Goal: Task Accomplishment & Management: Use online tool/utility

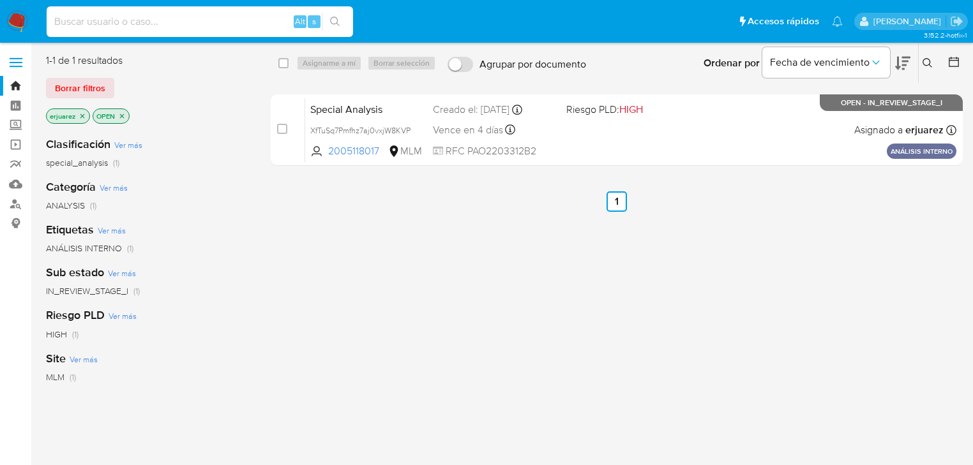
drag, startPoint x: 120, startPoint y: 26, endPoint x: 117, endPoint y: 33, distance: 7.5
click at [117, 33] on div "Alt s" at bounding box center [200, 21] width 306 height 31
paste input "157881039"
type input "157881039"
drag, startPoint x: 335, startPoint y: 20, endPoint x: 288, endPoint y: 6, distance: 48.7
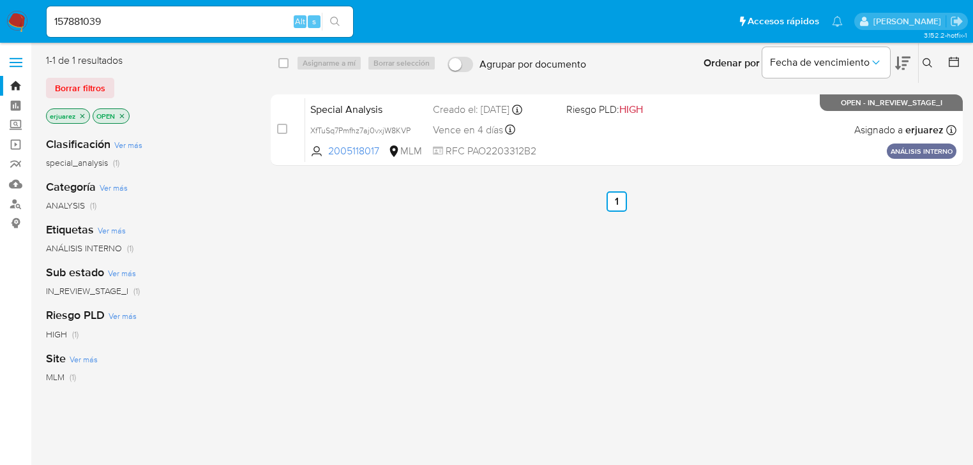
click at [330, 20] on icon "search-icon" at bounding box center [335, 22] width 10 height 10
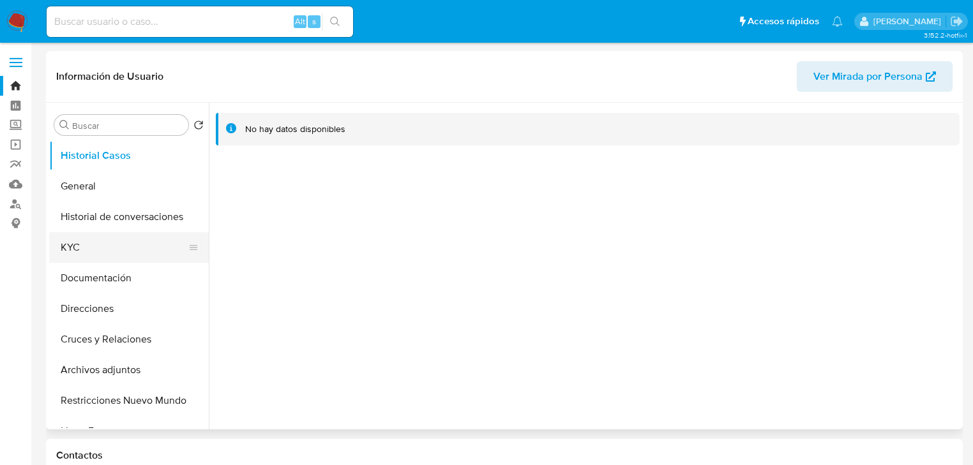
drag, startPoint x: 87, startPoint y: 251, endPoint x: 97, endPoint y: 255, distance: 10.9
click at [89, 253] on button "KYC" at bounding box center [123, 247] width 149 height 31
select select "10"
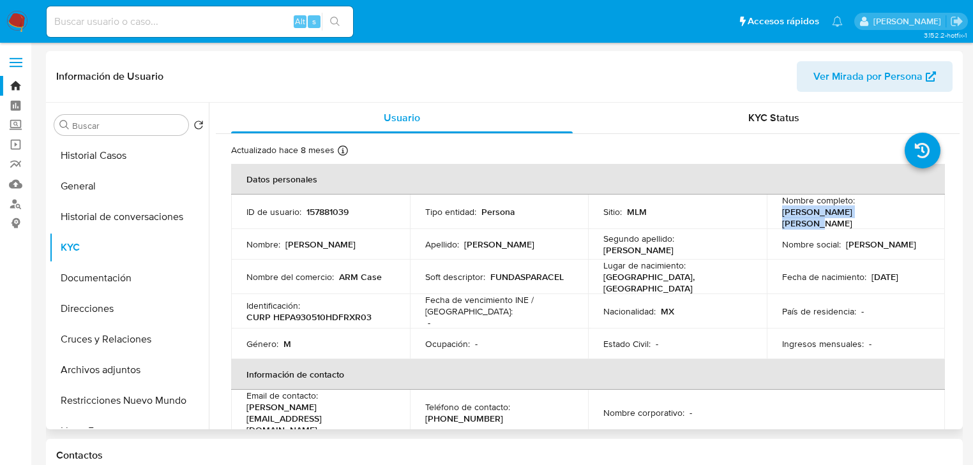
drag, startPoint x: 779, startPoint y: 216, endPoint x: 900, endPoint y: 213, distance: 120.7
click at [900, 213] on div "Nombre completo : [PERSON_NAME] [PERSON_NAME]" at bounding box center [856, 212] width 148 height 34
copy p "[PERSON_NAME] [PERSON_NAME]"
drag, startPoint x: 178, startPoint y: 20, endPoint x: 266, endPoint y: 30, distance: 88.0
click at [178, 21] on input at bounding box center [200, 21] width 306 height 17
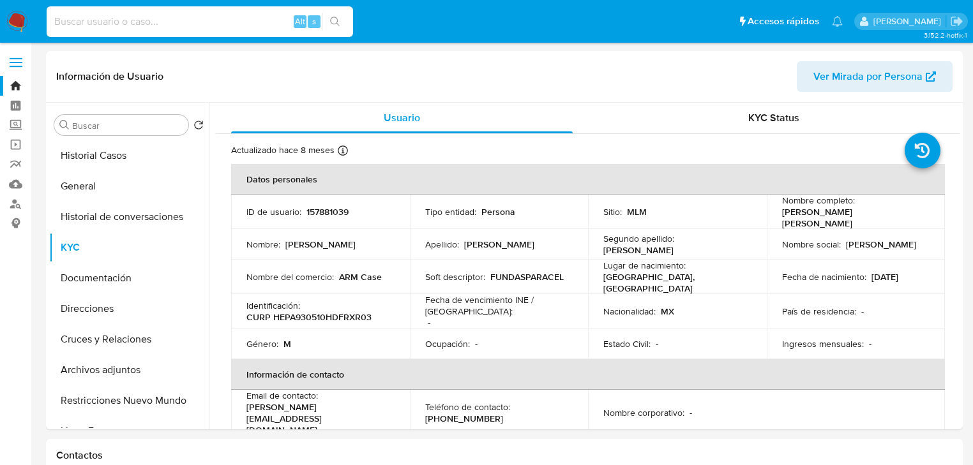
paste input "157881039"
type input "157881039"
click at [333, 13] on button "search-icon" at bounding box center [335, 22] width 26 height 18
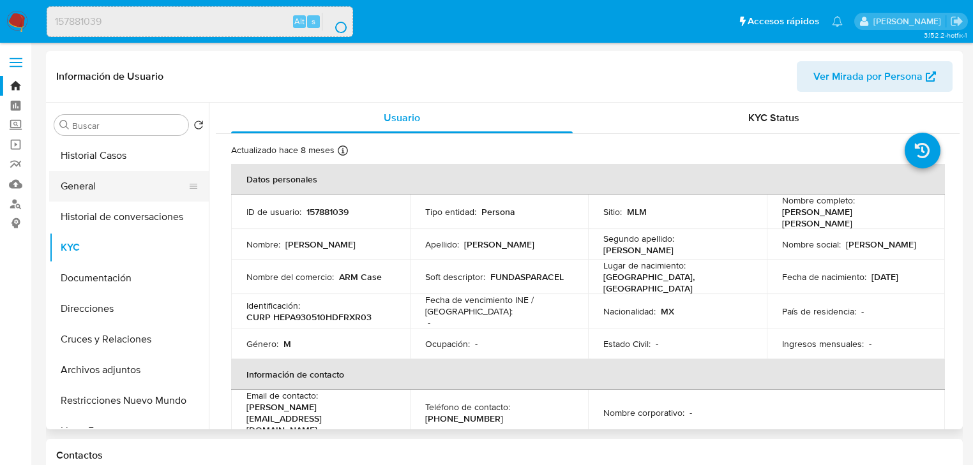
click at [95, 171] on button "General" at bounding box center [123, 186] width 149 height 31
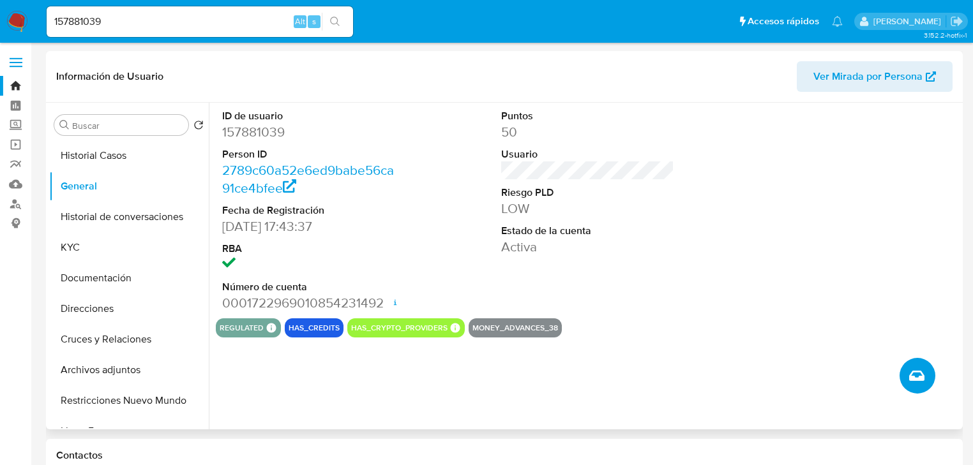
click at [912, 378] on icon "Crear caso manual" at bounding box center [916, 375] width 15 height 15
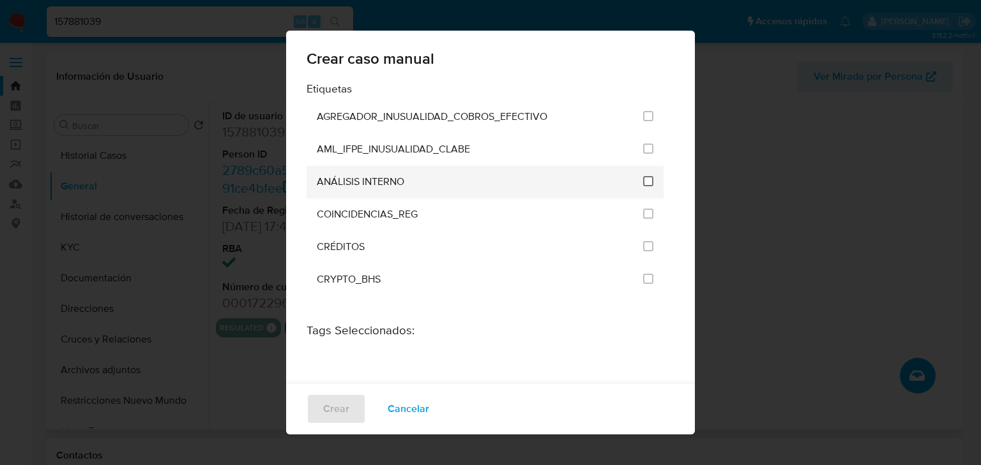
click at [643, 179] on input "1888" at bounding box center [648, 181] width 10 height 10
checkbox input "true"
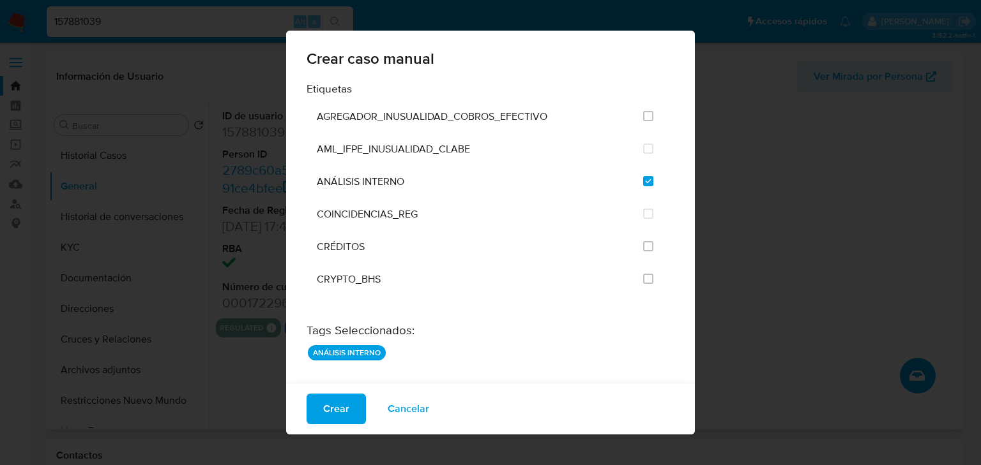
drag, startPoint x: 336, startPoint y: 407, endPoint x: 568, endPoint y: 394, distance: 232.2
click at [337, 406] on span "Crear" at bounding box center [336, 409] width 26 height 28
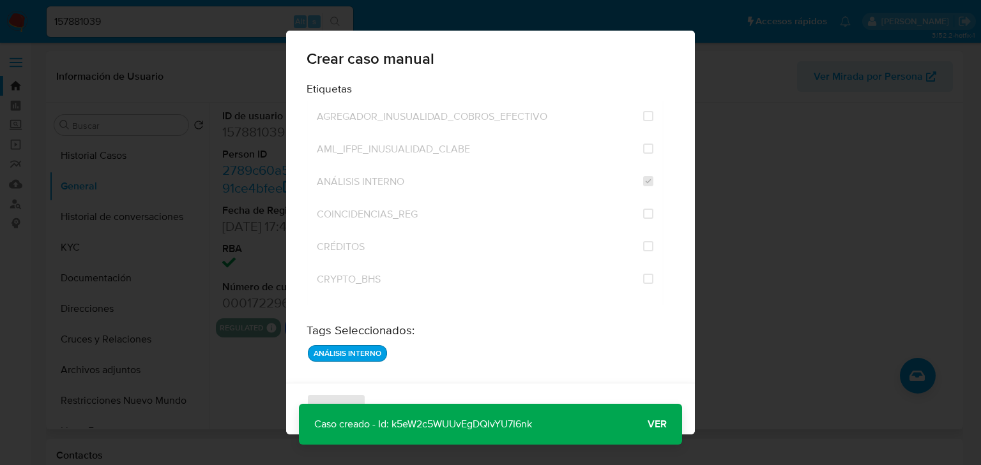
drag, startPoint x: 548, startPoint y: 429, endPoint x: 381, endPoint y: 448, distance: 169.0
click at [381, 338] on div "Crear caso manual Etiquetas AGREGADOR_INUSUALIDAD_COBROS_EFECTIVO AML_IFPE_INUS…" at bounding box center [588, 338] width 744 height 0
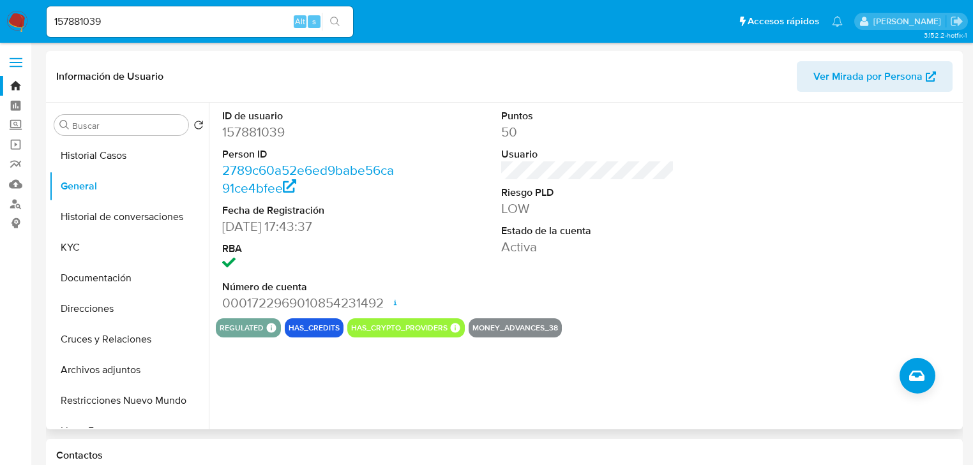
click at [11, 17] on img at bounding box center [17, 22] width 22 height 22
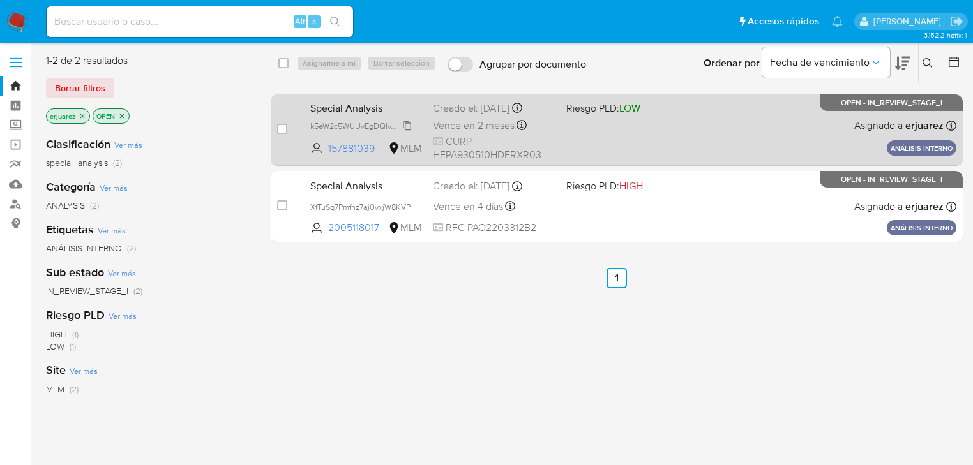
click at [352, 130] on span "k5eW2c5WUUvEgDQIvYU7I6nk" at bounding box center [365, 125] width 110 height 14
click at [660, 142] on div "Special Analysis k5eW2c5WUUvEgDQIvYU7I6nk 157881039 MLM Riesgo PLD: LOW Creado …" at bounding box center [630, 130] width 651 height 64
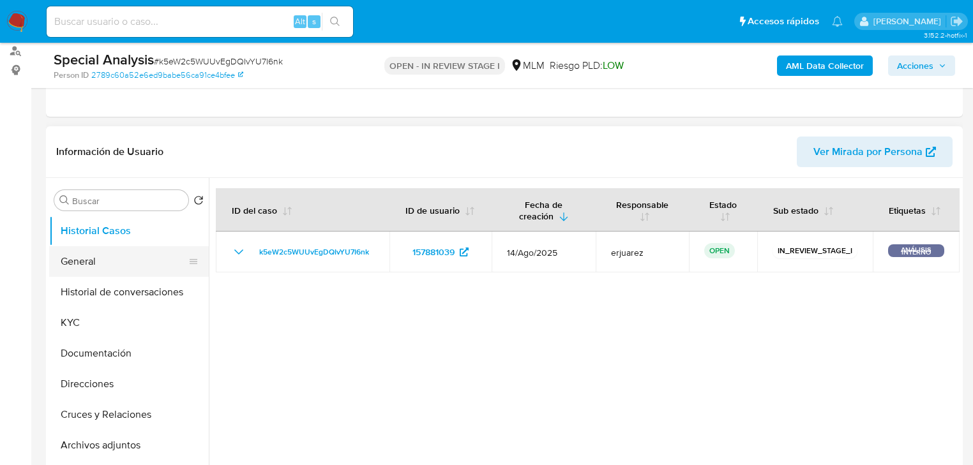
select select "10"
drag, startPoint x: 106, startPoint y: 262, endPoint x: 132, endPoint y: 261, distance: 25.6
click at [106, 262] on button "General" at bounding box center [123, 261] width 149 height 31
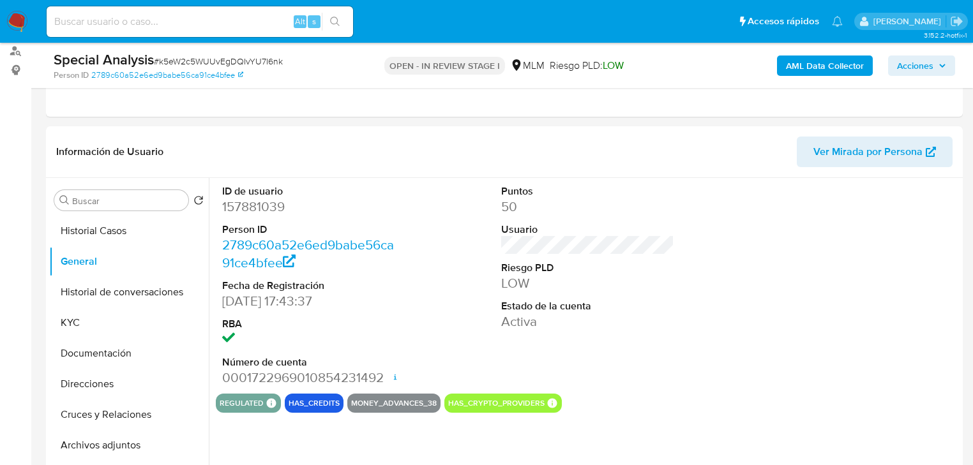
scroll to position [204, 0]
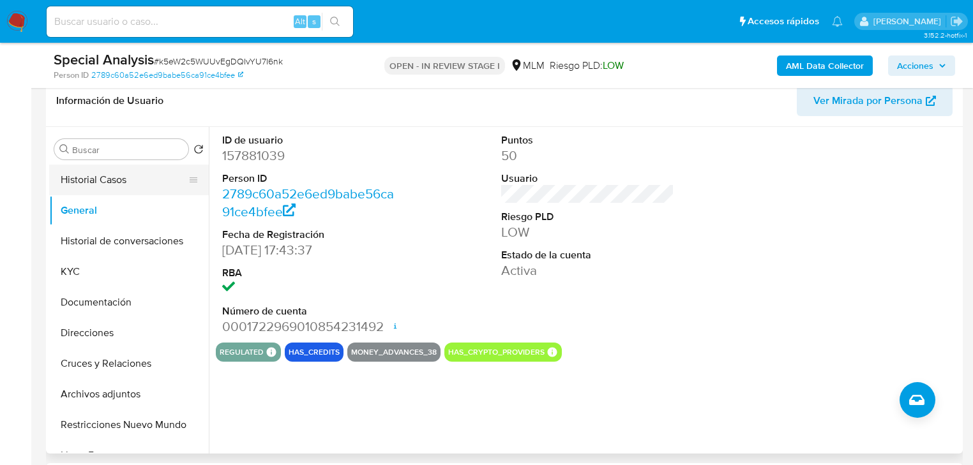
click at [108, 186] on button "Historial Casos" at bounding box center [123, 180] width 149 height 31
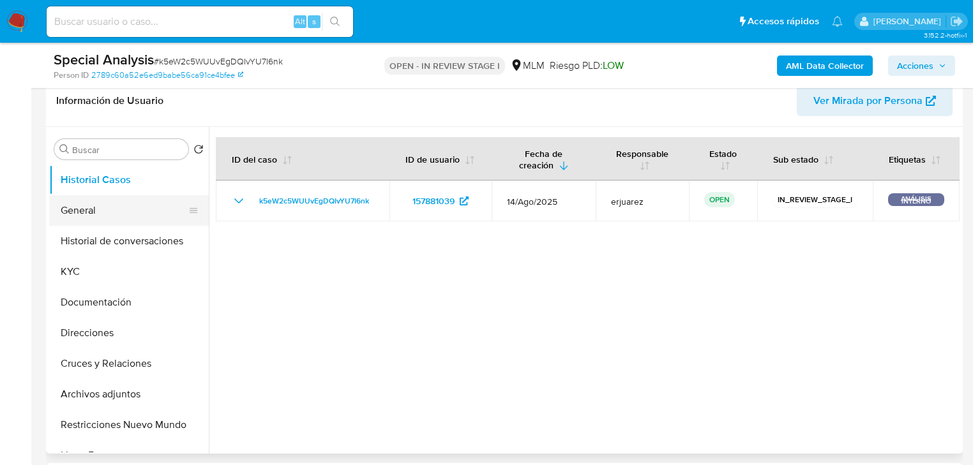
click at [102, 215] on button "General" at bounding box center [123, 210] width 149 height 31
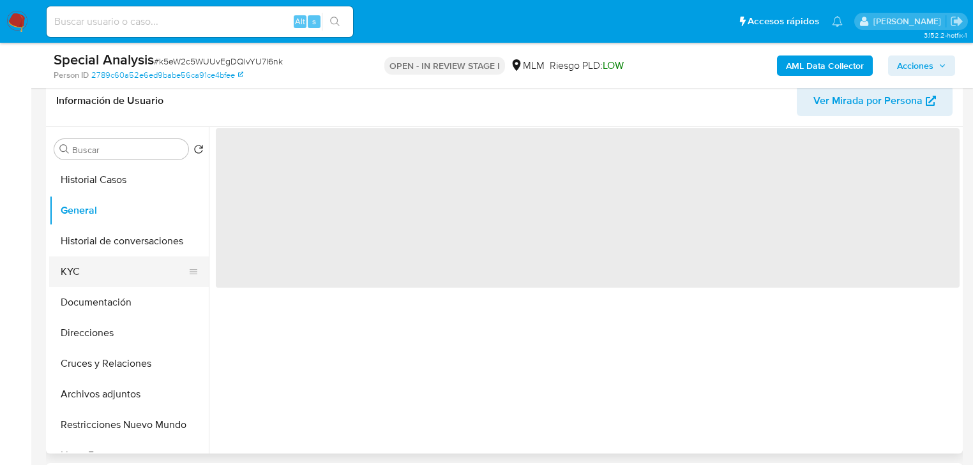
click at [102, 266] on button "KYC" at bounding box center [123, 272] width 149 height 31
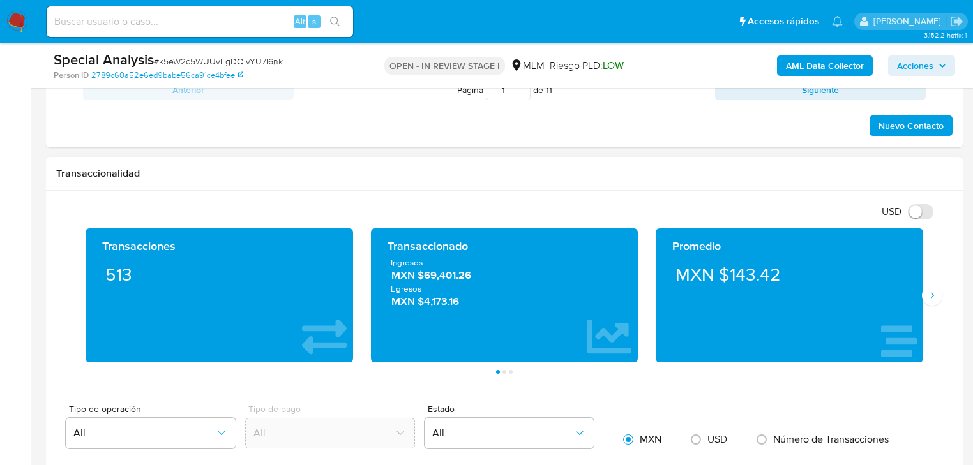
scroll to position [868, 0]
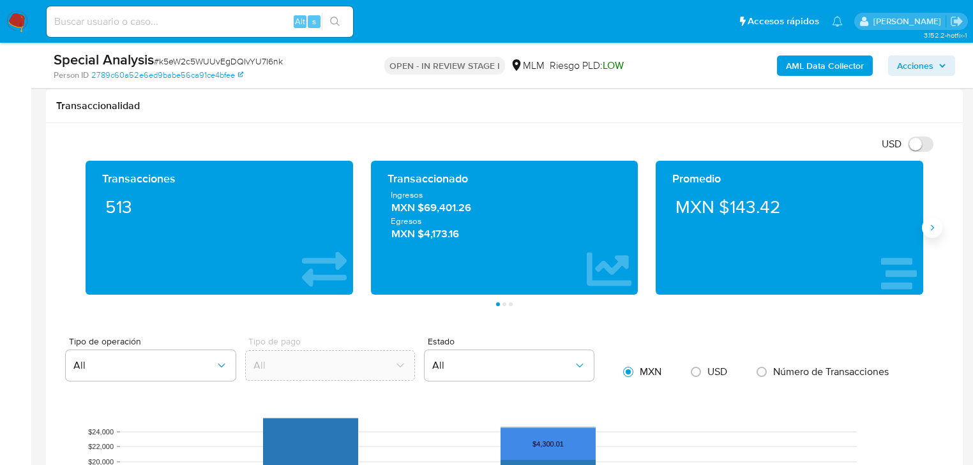
click at [933, 234] on button "Siguiente" at bounding box center [932, 228] width 20 height 20
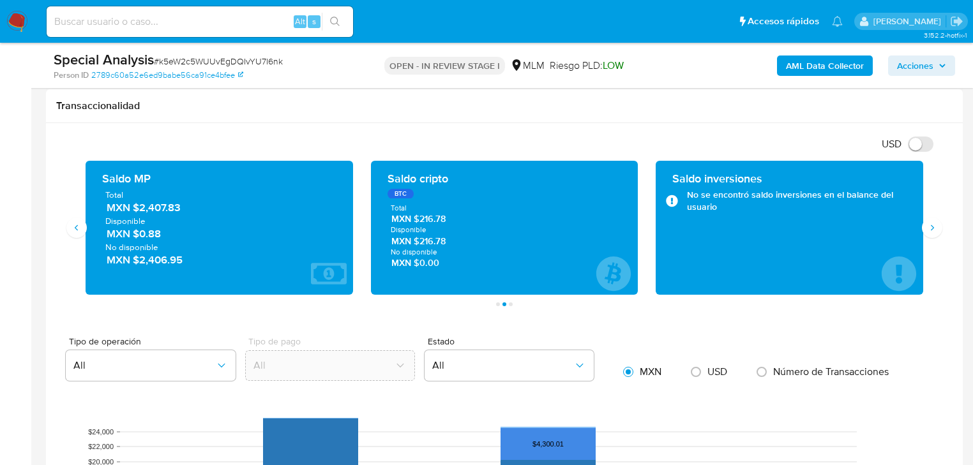
drag, startPoint x: 373, startPoint y: 111, endPoint x: 628, endPoint y: 243, distance: 287.3
click at [374, 112] on div "Transaccionalidad" at bounding box center [504, 106] width 917 height 34
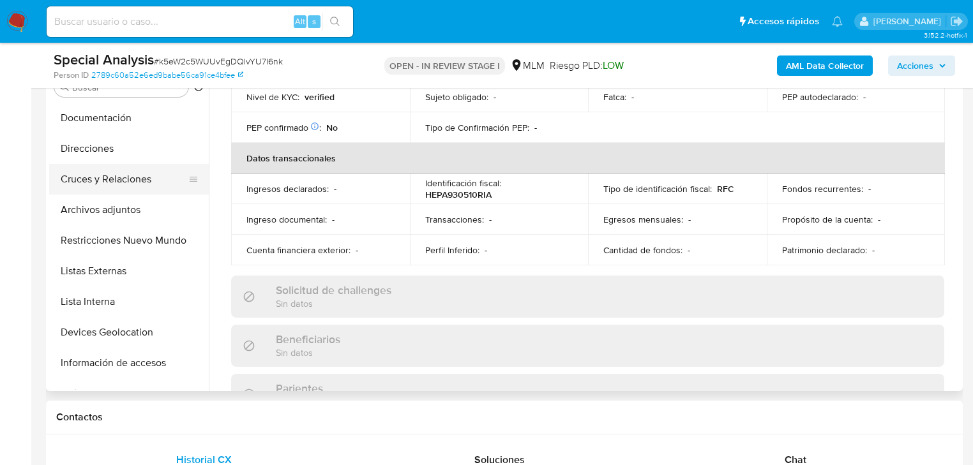
scroll to position [153, 0]
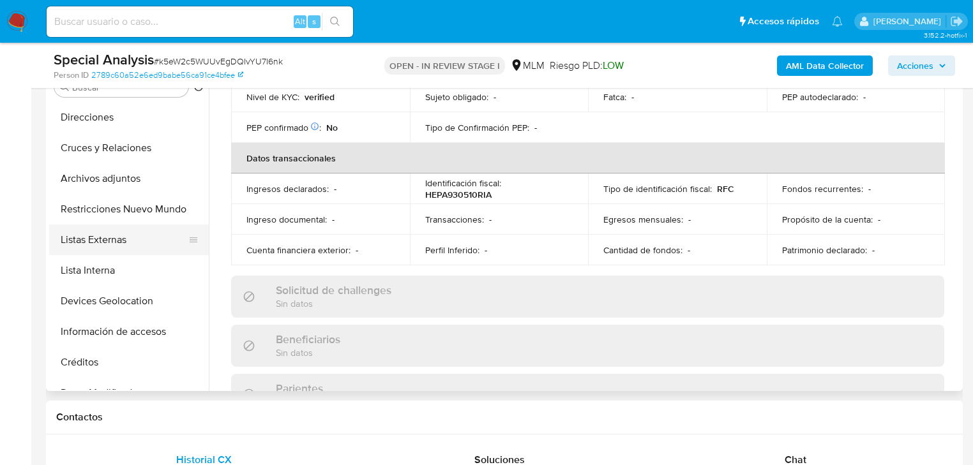
click at [139, 241] on button "Listas Externas" at bounding box center [123, 240] width 149 height 31
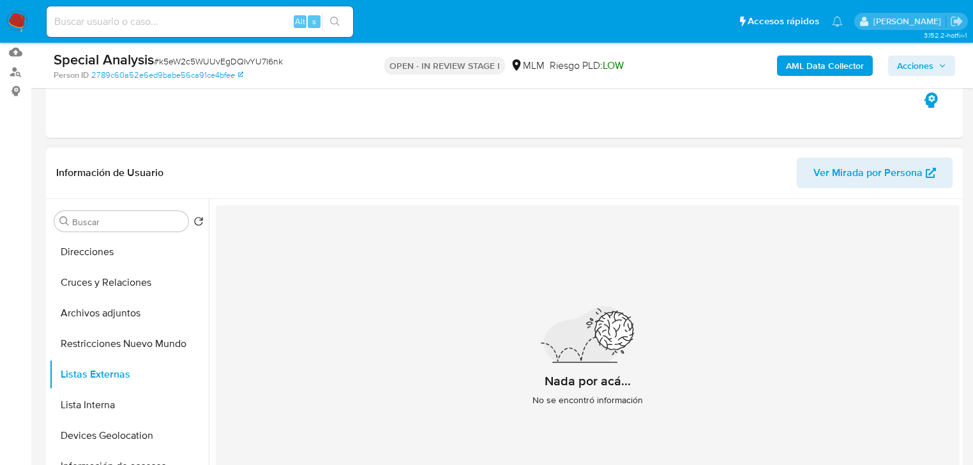
scroll to position [165, 0]
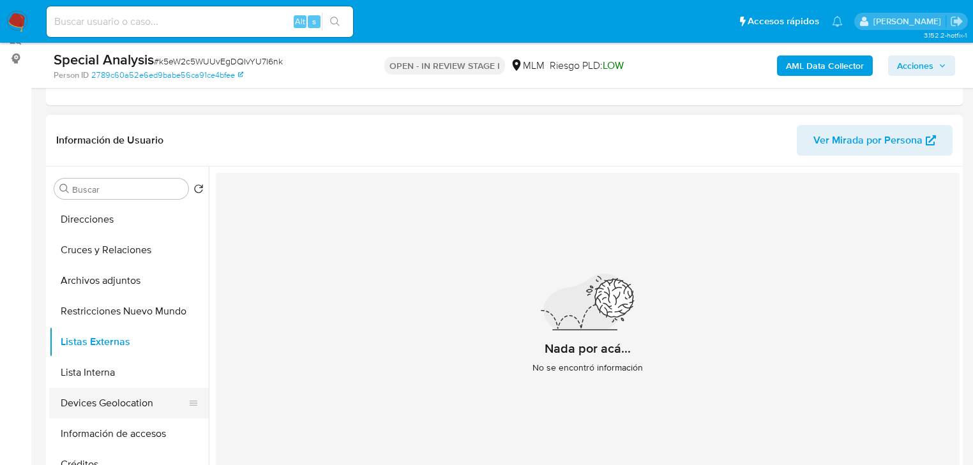
click at [123, 398] on button "Devices Geolocation" at bounding box center [123, 403] width 149 height 31
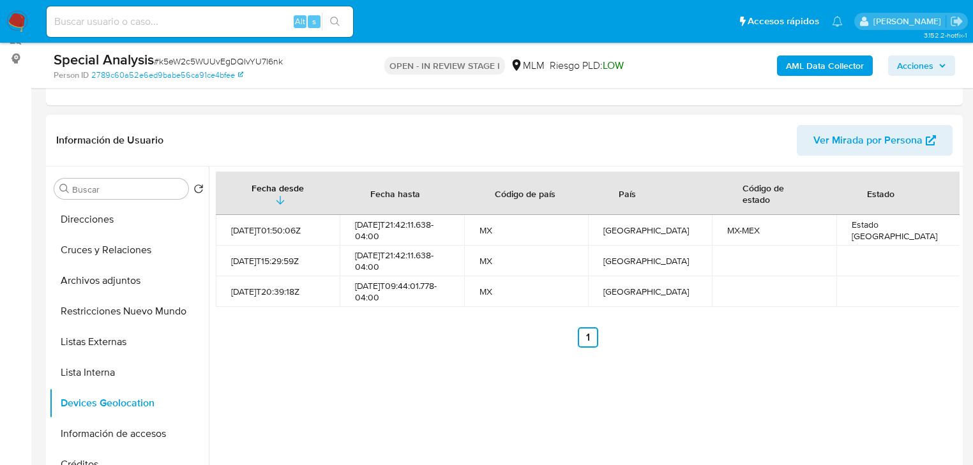
drag, startPoint x: 432, startPoint y: 366, endPoint x: 386, endPoint y: 351, distance: 48.7
click at [432, 366] on div "Fecha desde Fecha hasta Código de país País Código de estado Estado 2021-08-06T…" at bounding box center [584, 330] width 751 height 327
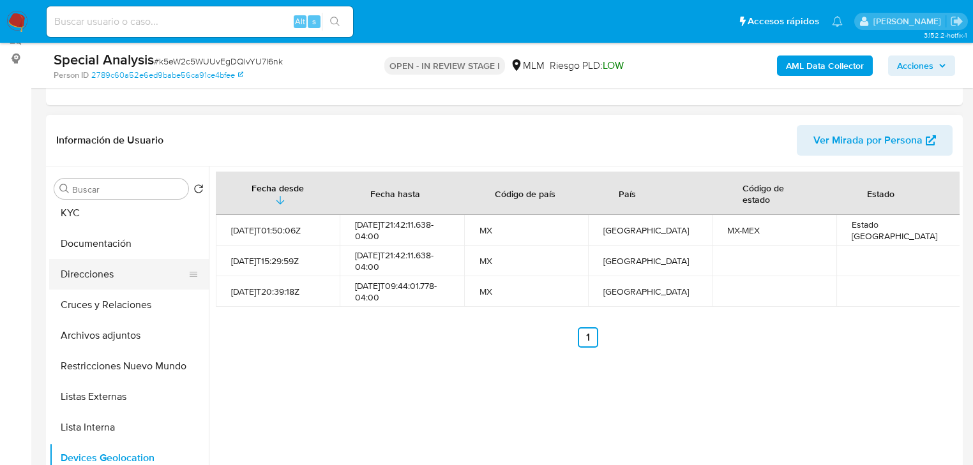
scroll to position [0, 0]
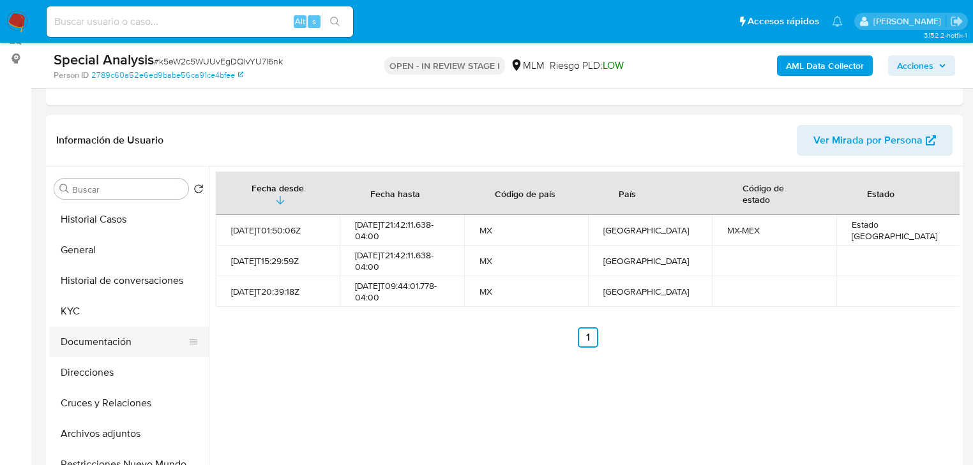
drag, startPoint x: 107, startPoint y: 337, endPoint x: 144, endPoint y: 331, distance: 37.5
click at [112, 338] on button "Documentación" at bounding box center [123, 342] width 149 height 31
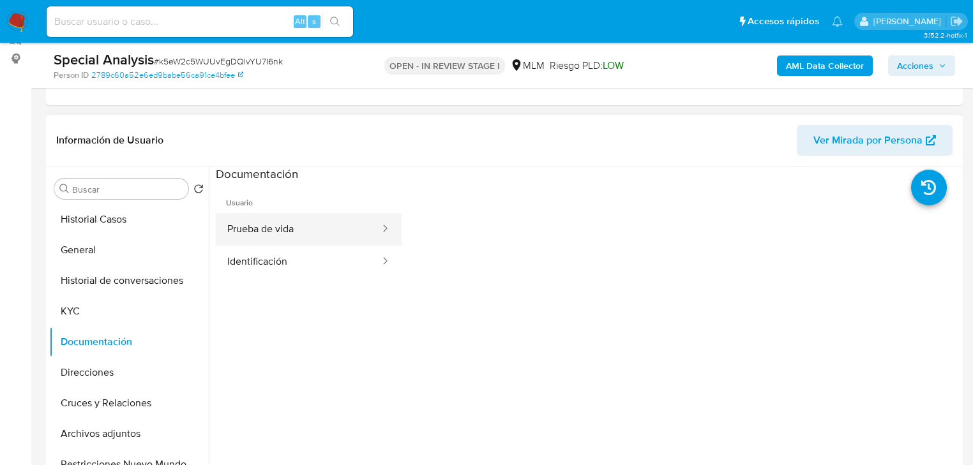
click at [291, 236] on button "Prueba de vida" at bounding box center [298, 229] width 165 height 33
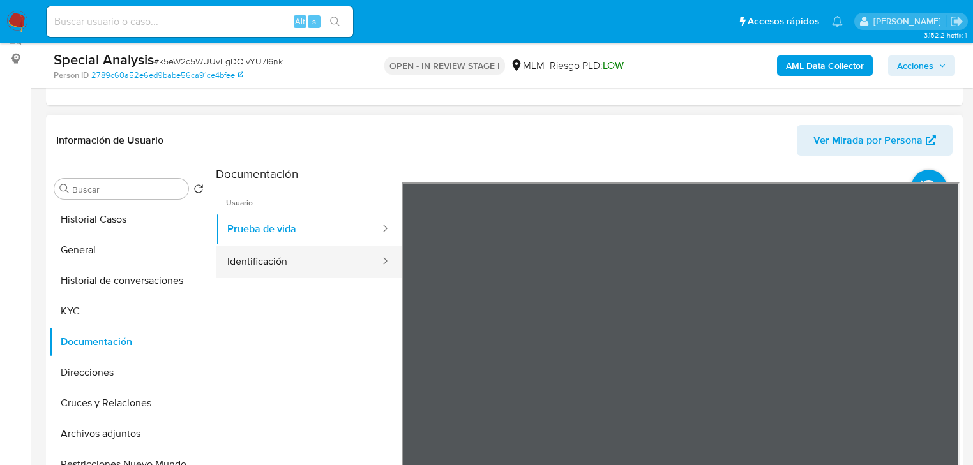
click at [299, 255] on button "Identificación" at bounding box center [298, 262] width 165 height 33
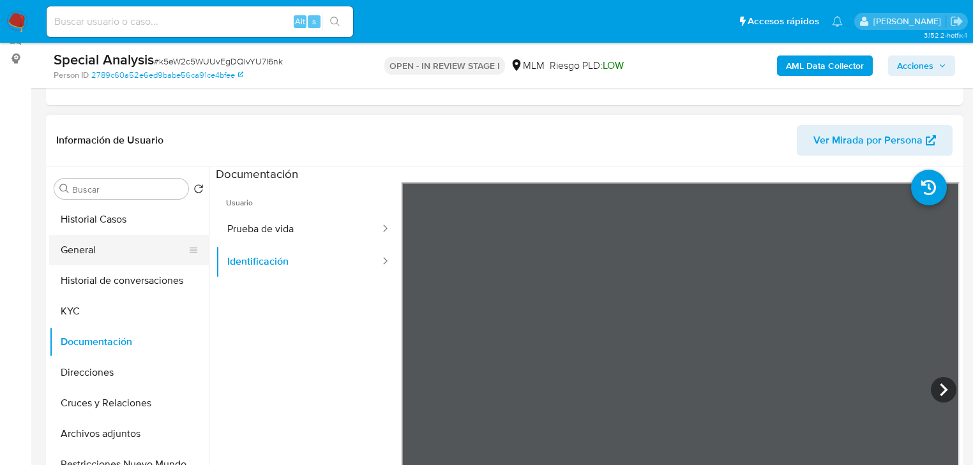
click at [90, 253] on button "General" at bounding box center [123, 250] width 149 height 31
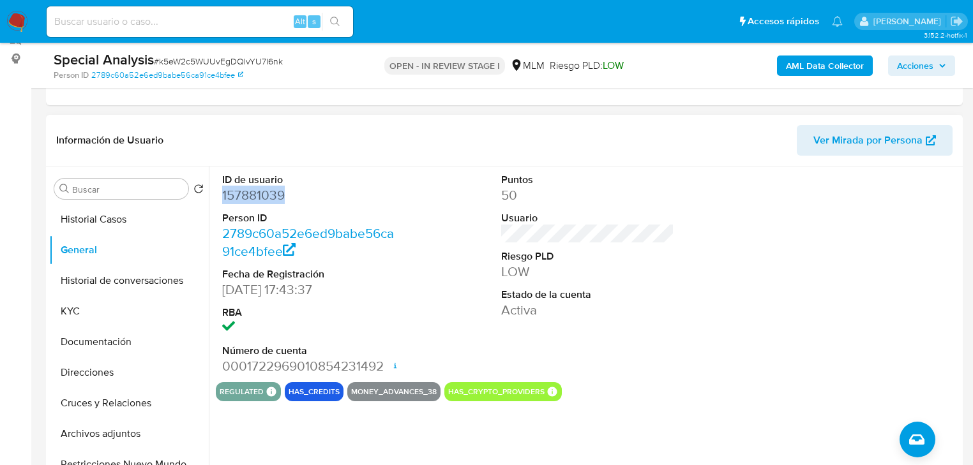
drag, startPoint x: 230, startPoint y: 193, endPoint x: 218, endPoint y: 193, distance: 12.8
click at [218, 193] on div "ID de usuario 157881039 Person ID 2789c60a52e6ed9babe56ca91ce4bfee Fecha de Reg…" at bounding box center [309, 275] width 186 height 216
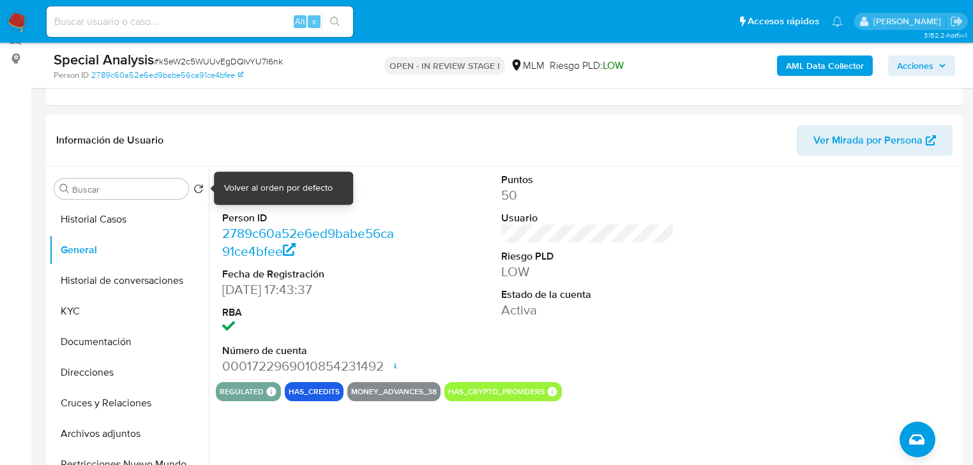
copy dd "157881039"
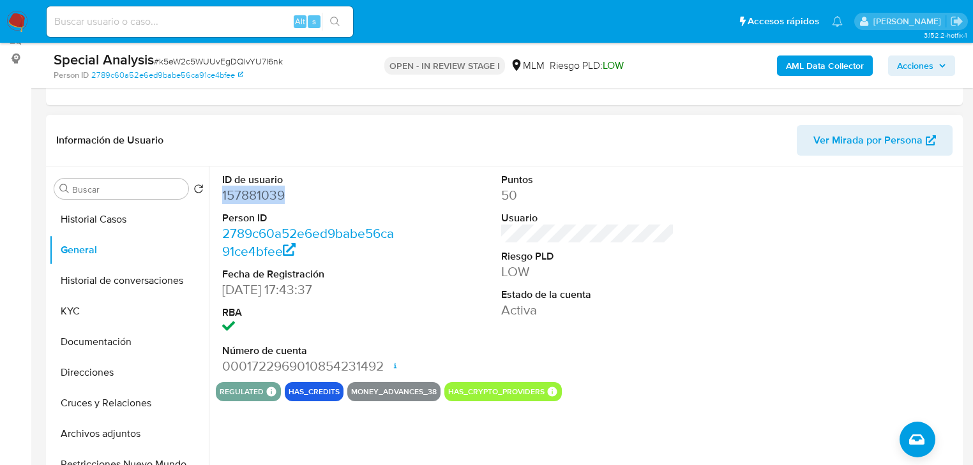
drag, startPoint x: 381, startPoint y: 365, endPoint x: 254, endPoint y: 370, distance: 127.2
click at [254, 370] on dd "0001722969010854231492 Fecha de apertura 07/03/2024 12:33 Estado ACTIVE" at bounding box center [308, 367] width 173 height 18
drag, startPoint x: 252, startPoint y: 370, endPoint x: 382, endPoint y: 368, distance: 129.6
click at [382, 368] on dd "0001722969010854231492 Fecha de apertura 07/03/2024 12:33 Estado ACTIVE" at bounding box center [308, 367] width 173 height 18
copy dd "722969010854231492"
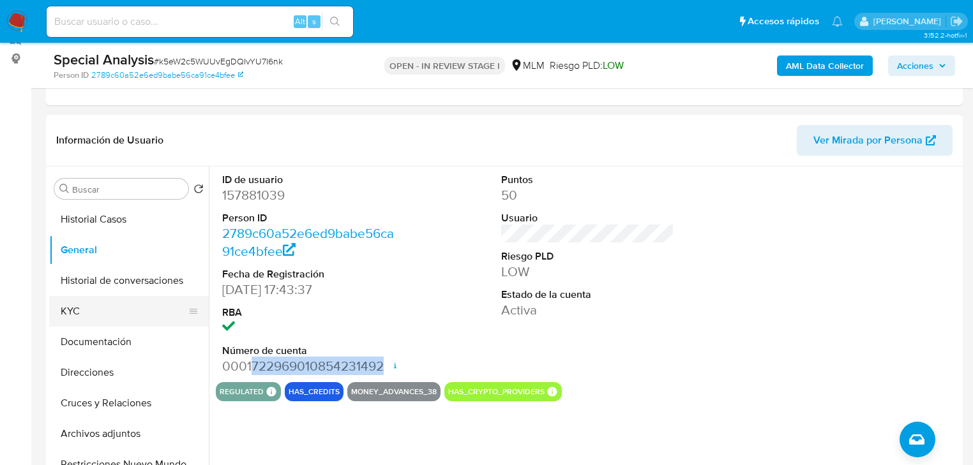
click at [72, 303] on button "KYC" at bounding box center [123, 311] width 149 height 31
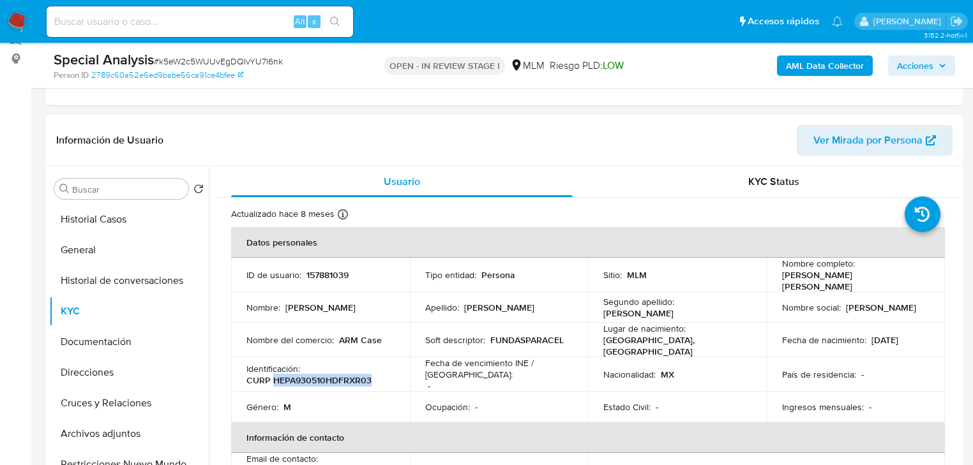
drag, startPoint x: 273, startPoint y: 372, endPoint x: 388, endPoint y: 372, distance: 114.3
click at [388, 372] on div "Identificación : CURP HEPA930510HDFRXR03" at bounding box center [320, 374] width 148 height 23
copy p "HEPA930510HDFRXR03"
drag, startPoint x: 74, startPoint y: 244, endPoint x: 107, endPoint y: 243, distance: 33.2
click at [75, 244] on button "General" at bounding box center [123, 250] width 149 height 31
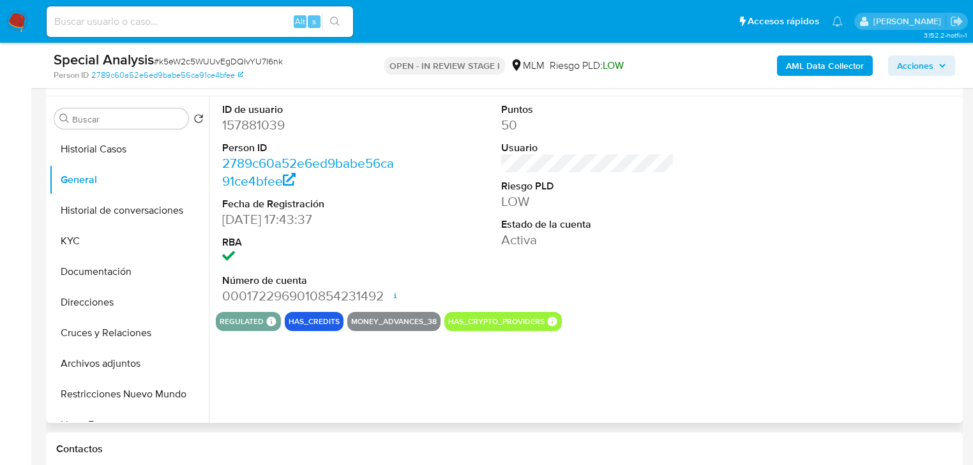
scroll to position [267, 0]
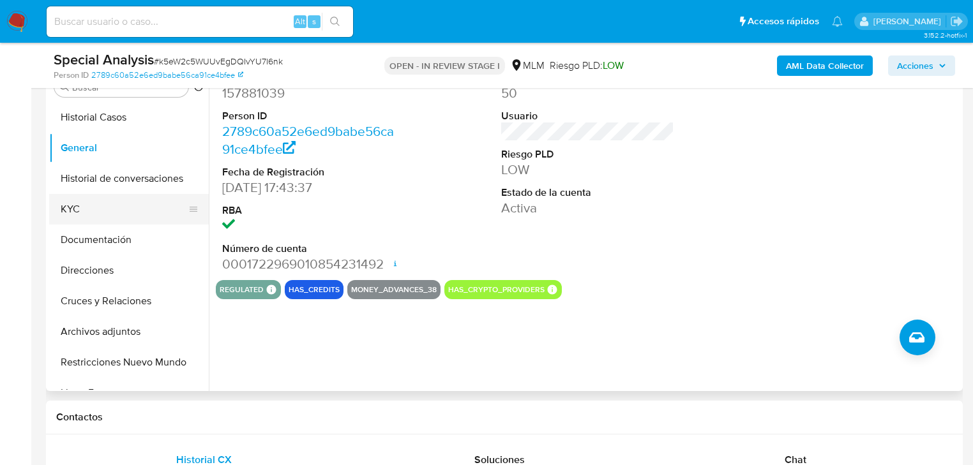
drag, startPoint x: 98, startPoint y: 211, endPoint x: 166, endPoint y: 212, distance: 67.7
click at [100, 211] on button "KYC" at bounding box center [123, 209] width 149 height 31
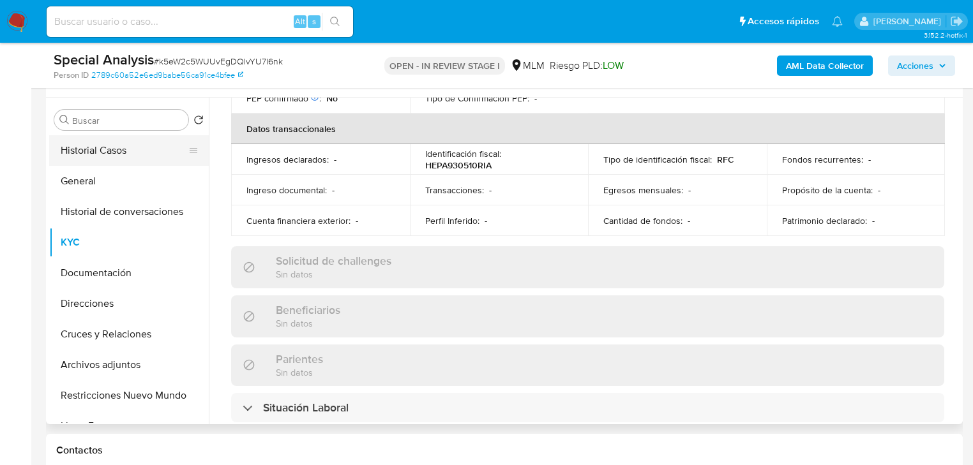
scroll to position [216, 0]
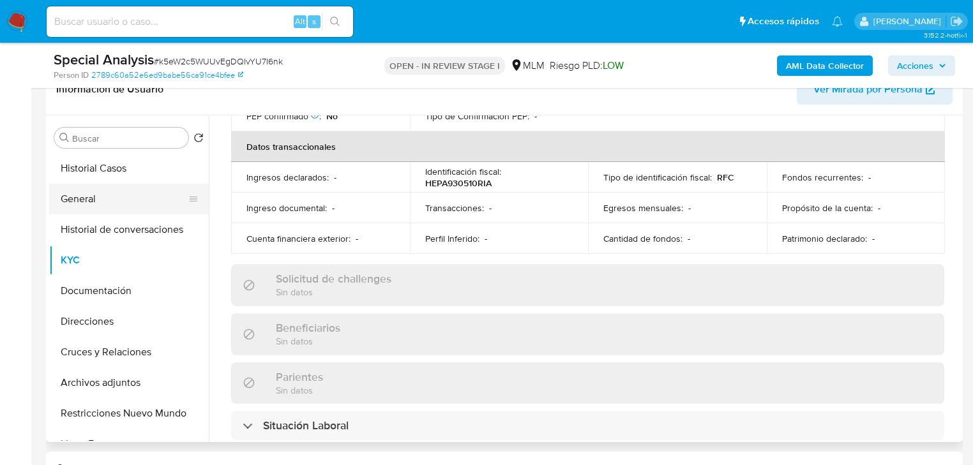
drag, startPoint x: 91, startPoint y: 199, endPoint x: 107, endPoint y: 202, distance: 16.2
click at [107, 202] on button "General" at bounding box center [123, 199] width 149 height 31
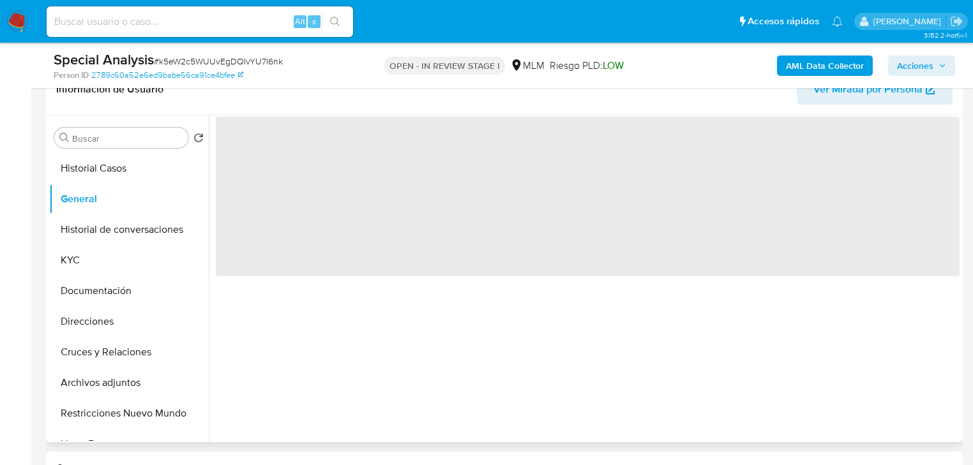
scroll to position [0, 0]
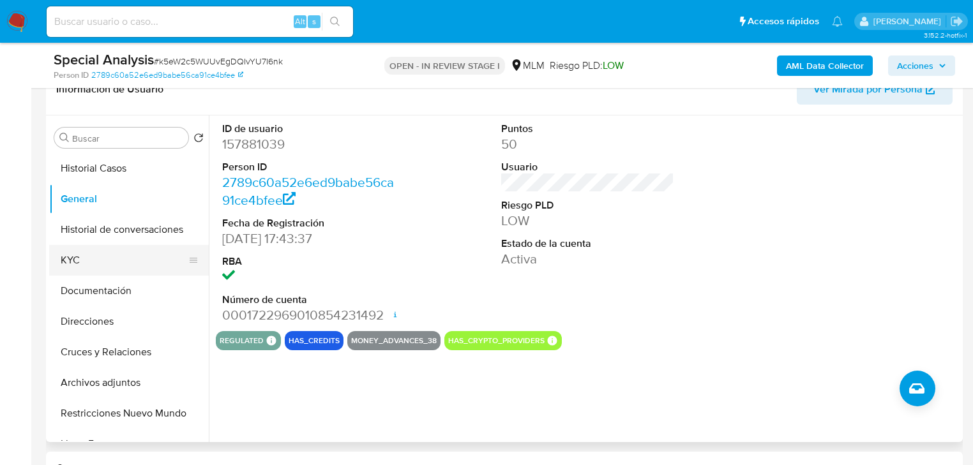
drag, startPoint x: 88, startPoint y: 257, endPoint x: 202, endPoint y: 257, distance: 113.7
click at [96, 257] on button "KYC" at bounding box center [123, 260] width 149 height 31
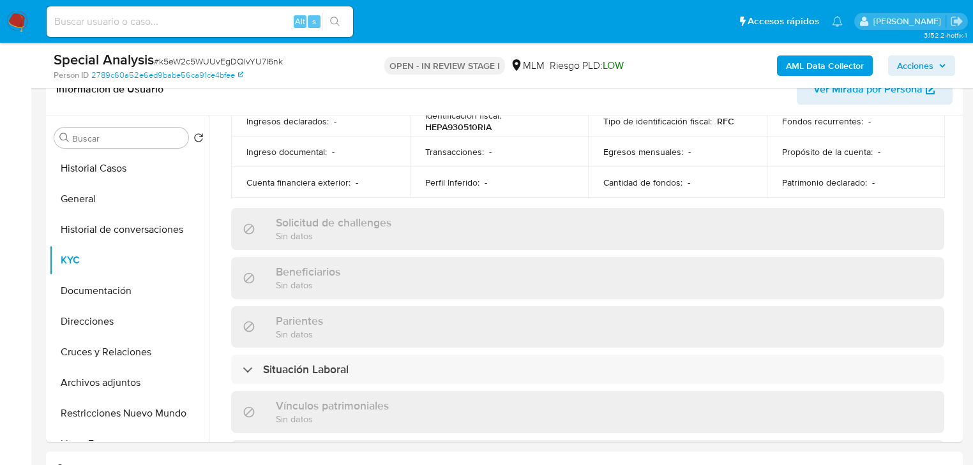
scroll to position [244, 0]
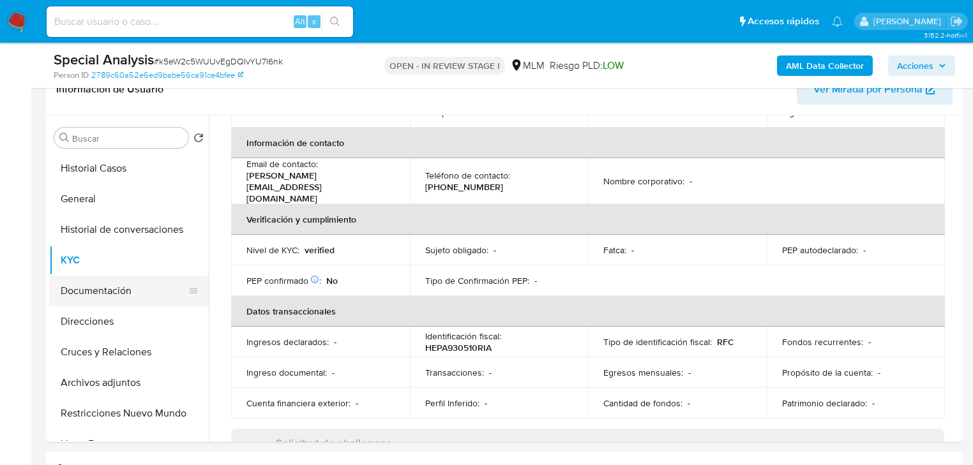
click at [109, 291] on button "Documentación" at bounding box center [123, 291] width 149 height 31
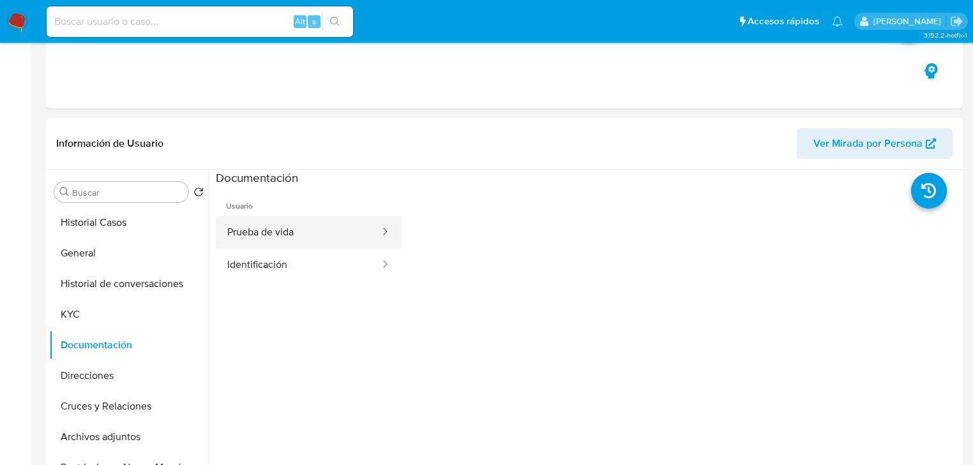
scroll to position [255, 0]
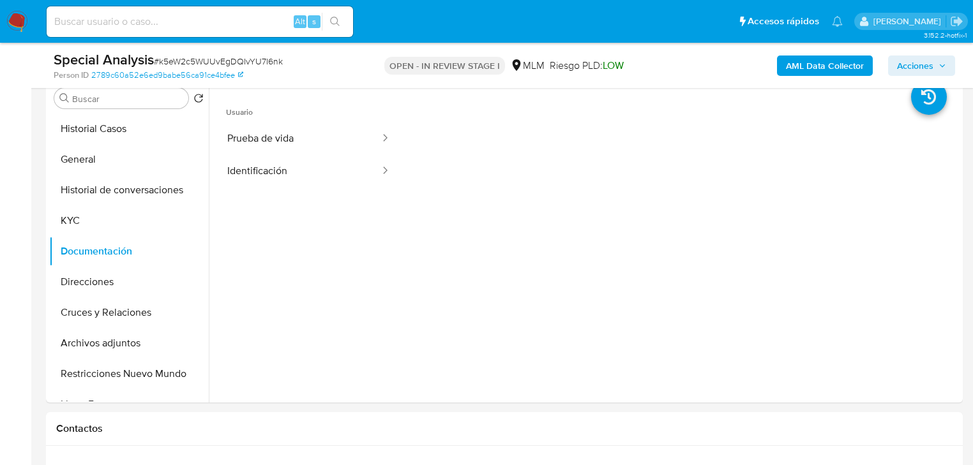
drag, startPoint x: 77, startPoint y: 160, endPoint x: 6, endPoint y: 161, distance: 71.5
click at [68, 160] on button "General" at bounding box center [129, 159] width 160 height 31
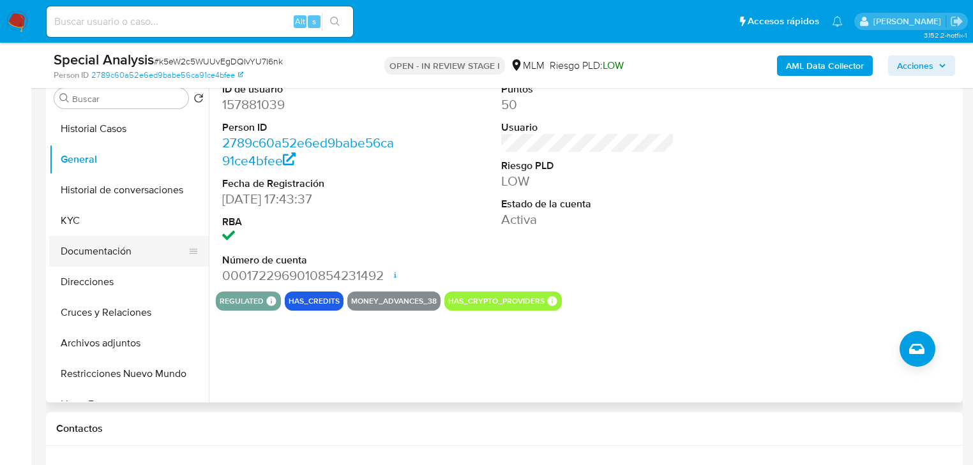
click at [91, 238] on button "Documentación" at bounding box center [123, 251] width 149 height 31
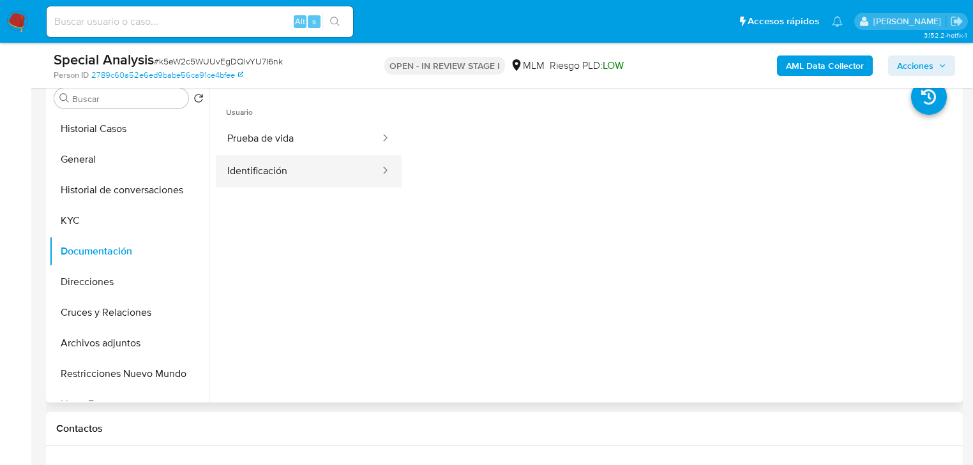
drag, startPoint x: 299, startPoint y: 165, endPoint x: 352, endPoint y: 166, distance: 53.6
click at [305, 165] on button "Identificación" at bounding box center [298, 171] width 165 height 33
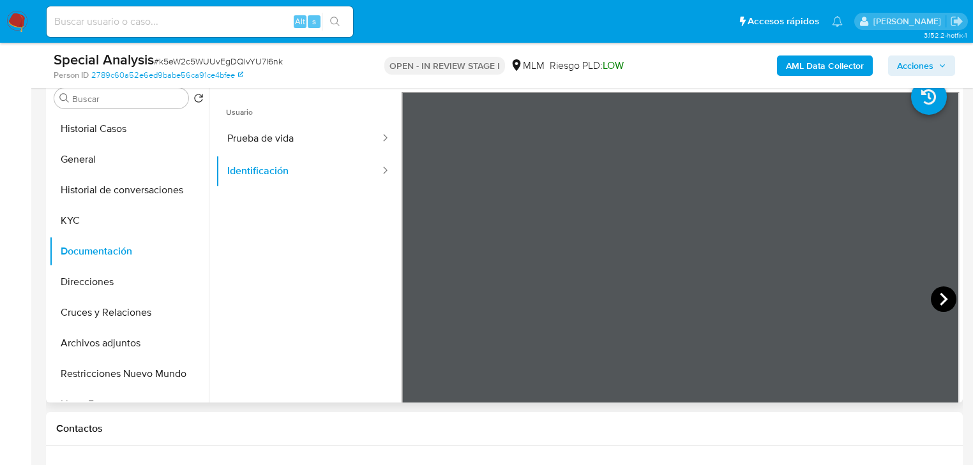
click at [939, 291] on icon at bounding box center [944, 300] width 26 height 26
click at [418, 294] on icon at bounding box center [418, 299] width 8 height 13
click at [931, 294] on icon at bounding box center [944, 300] width 26 height 26
click at [258, 138] on button "Prueba de vida" at bounding box center [298, 139] width 165 height 33
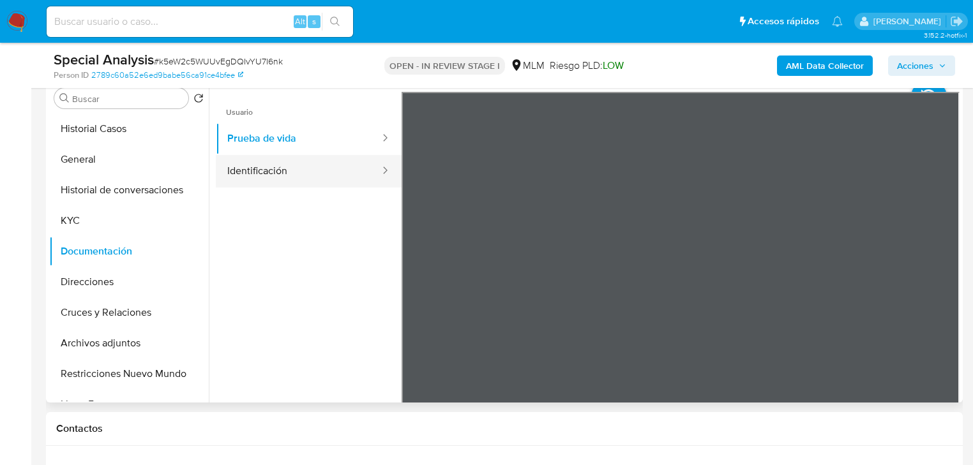
click at [283, 178] on button "Identificación" at bounding box center [298, 171] width 165 height 33
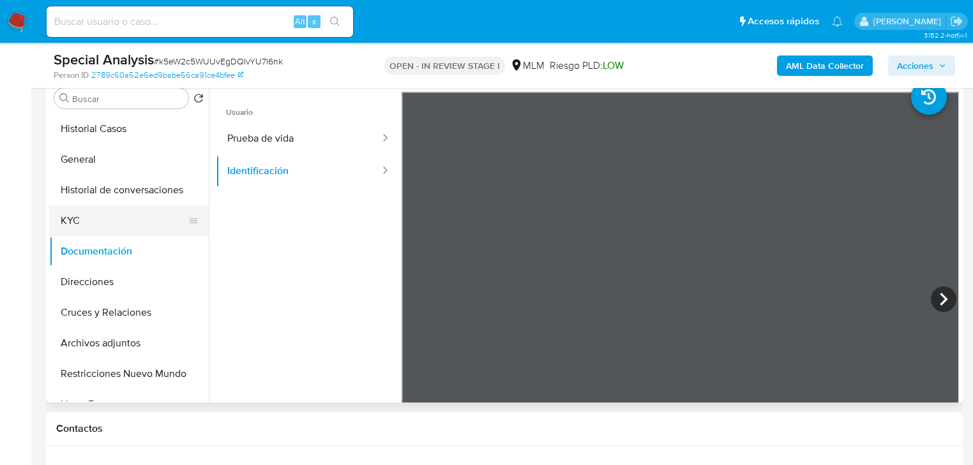
drag, startPoint x: 82, startPoint y: 204, endPoint x: 82, endPoint y: 223, distance: 19.2
click at [82, 206] on ul "Historial Casos General Historial de conversaciones KYC Documentación Direccion…" at bounding box center [129, 258] width 160 height 288
click at [79, 230] on button "KYC" at bounding box center [123, 221] width 149 height 31
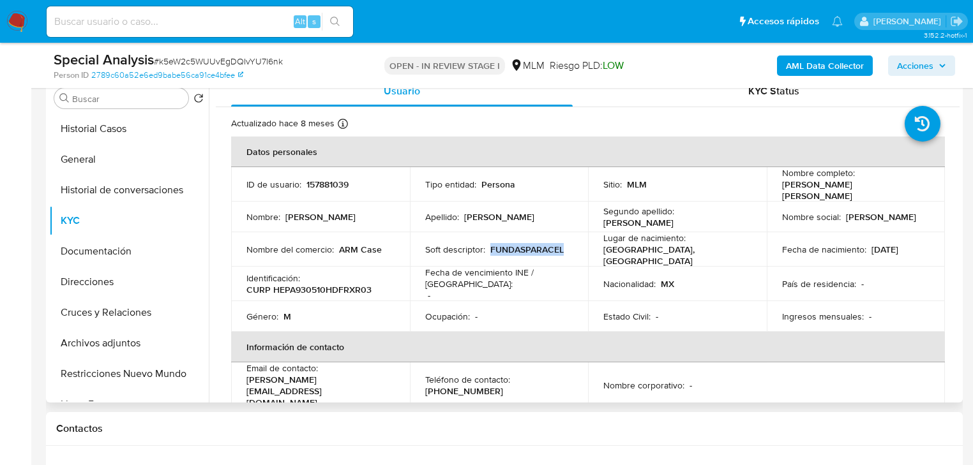
drag, startPoint x: 488, startPoint y: 245, endPoint x: 576, endPoint y: 245, distance: 88.1
click at [576, 245] on td "Soft descriptor : FUNDASPARACEL" at bounding box center [499, 249] width 179 height 34
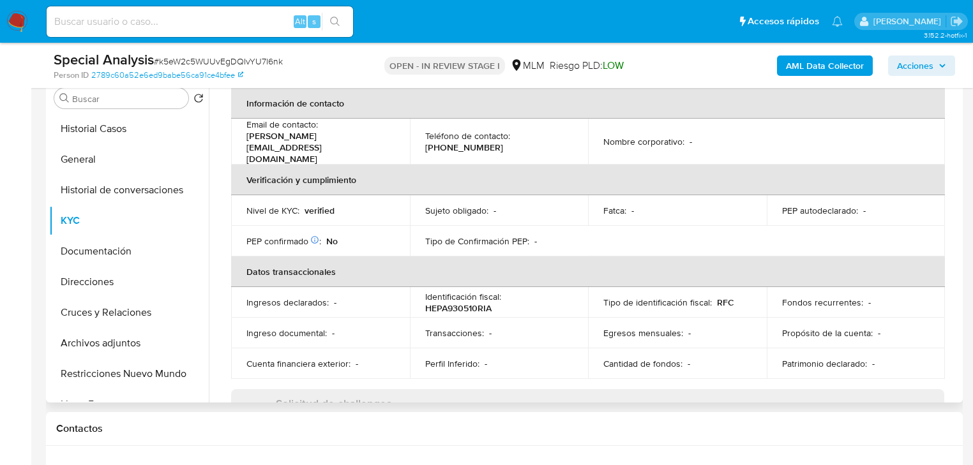
scroll to position [91, 0]
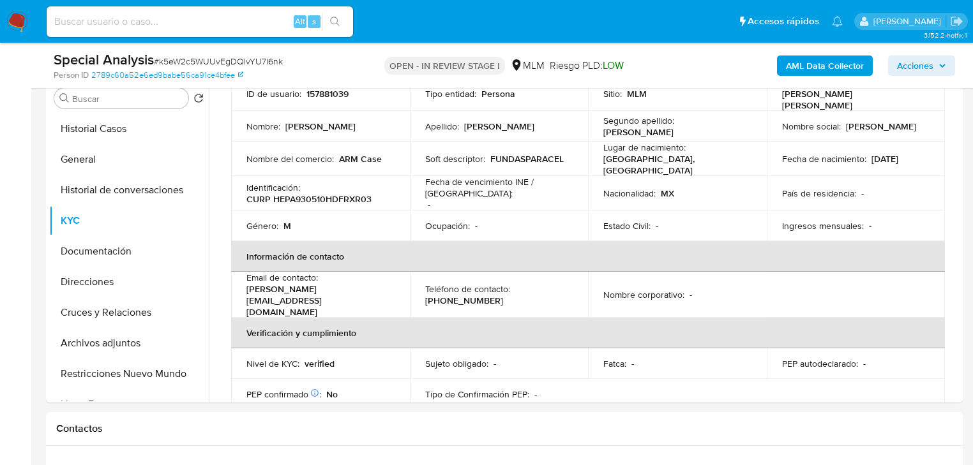
drag, startPoint x: 340, startPoint y: 153, endPoint x: 19, endPoint y: 195, distance: 323.8
click at [339, 156] on p "ARM Case" at bounding box center [360, 158] width 43 height 11
drag, startPoint x: 336, startPoint y: 152, endPoint x: 414, endPoint y: 161, distance: 77.8
click at [410, 157] on tr "Nombre del comercio : ARM Case Soft descriptor : FUNDASPARACEL Lugar de nacimie…" at bounding box center [588, 159] width 714 height 34
copy div "ARM Case"
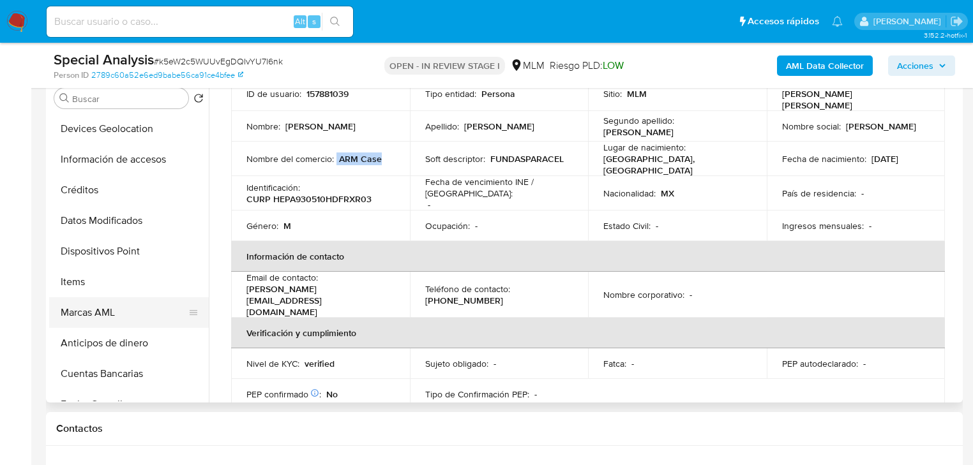
scroll to position [358, 0]
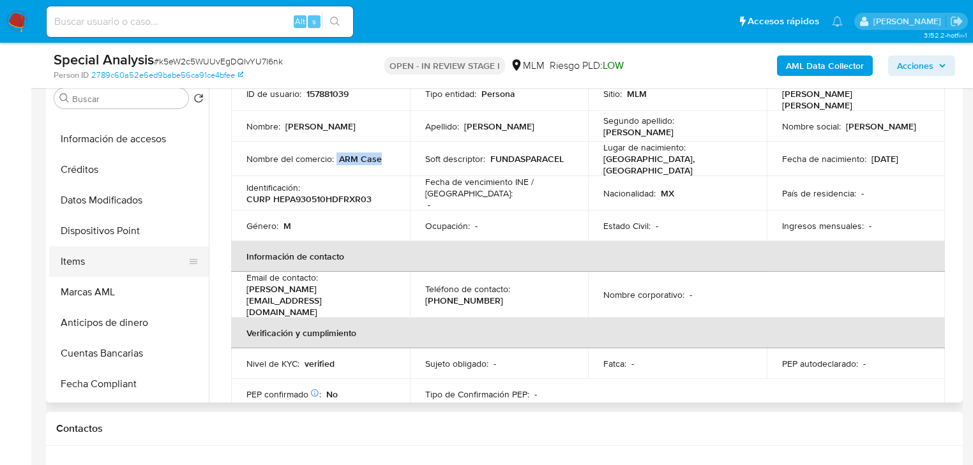
click at [94, 259] on button "Items" at bounding box center [123, 261] width 149 height 31
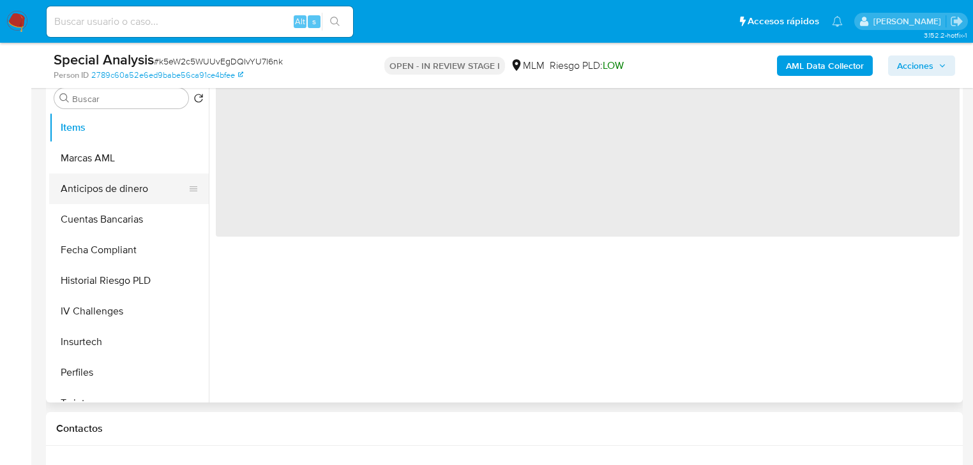
scroll to position [508, 0]
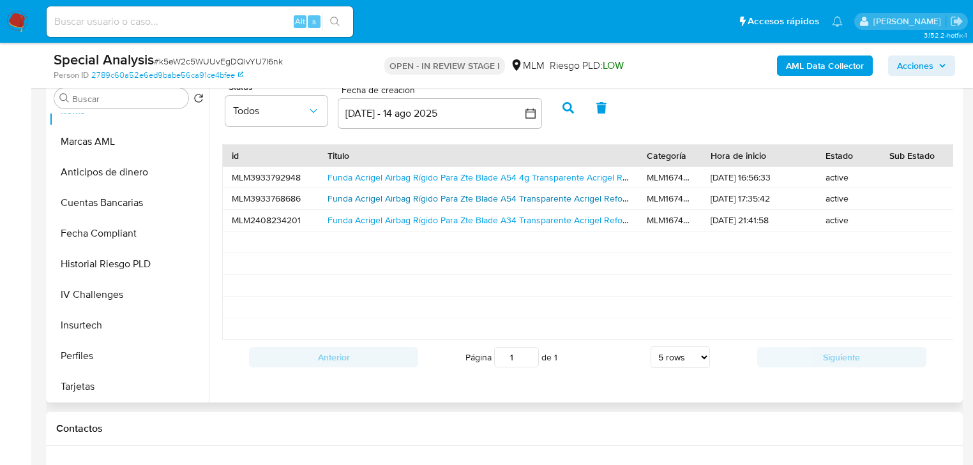
click at [415, 203] on link "Funda Acrigel Airbag Rígido Para Zte Blade A54 Transparente Acrigel Reforzado" at bounding box center [486, 198] width 317 height 13
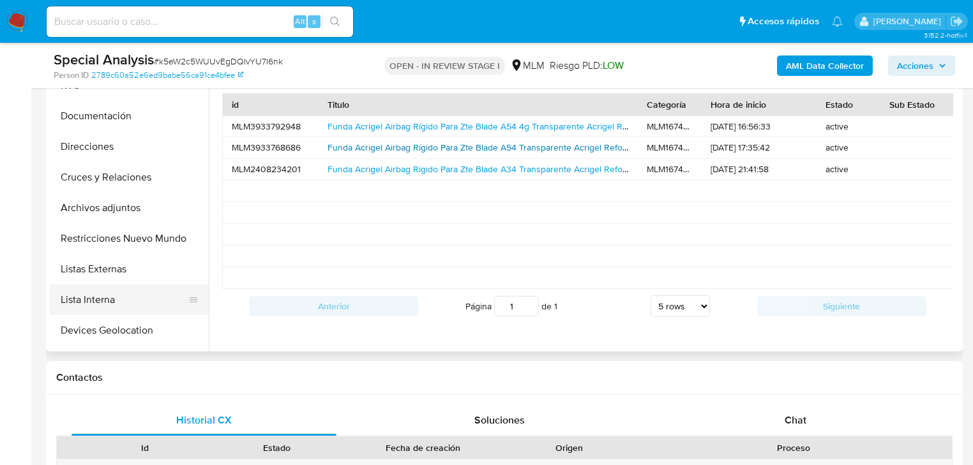
scroll to position [102, 0]
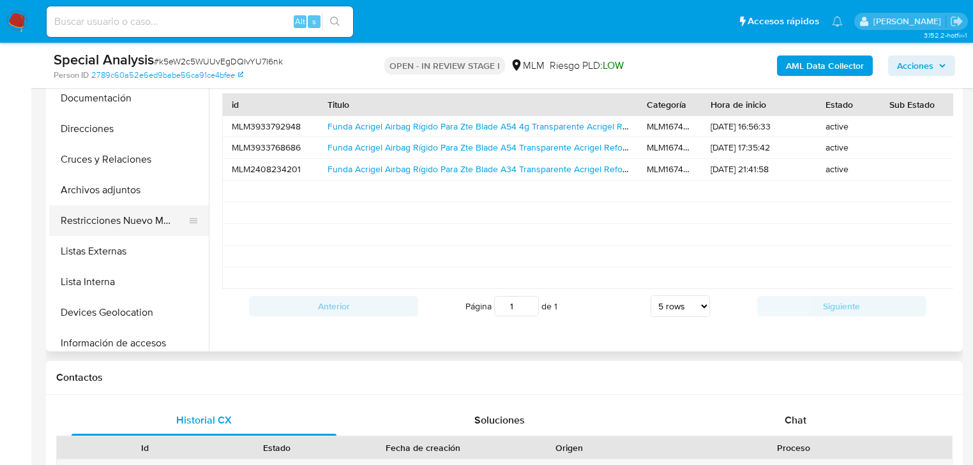
click at [120, 215] on button "Restricciones Nuevo Mundo" at bounding box center [123, 221] width 149 height 31
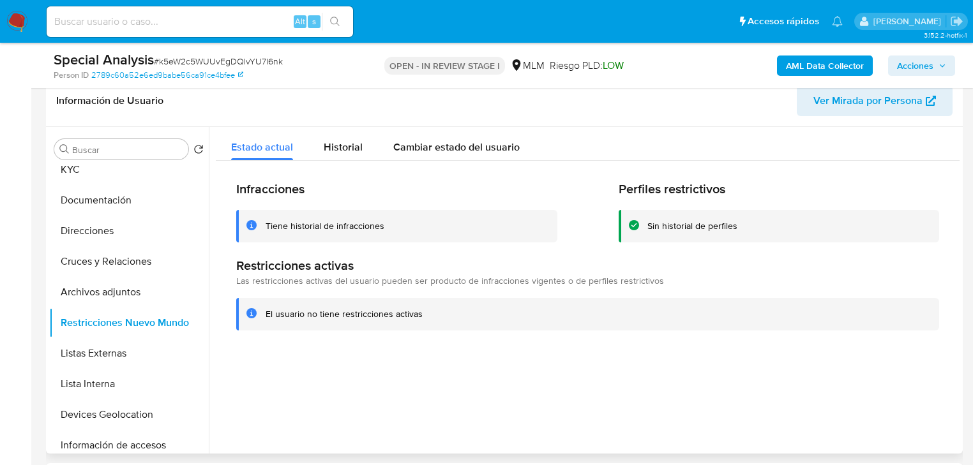
scroll to position [204, 0]
click at [107, 263] on button "Cruces y Relaciones" at bounding box center [123, 261] width 149 height 31
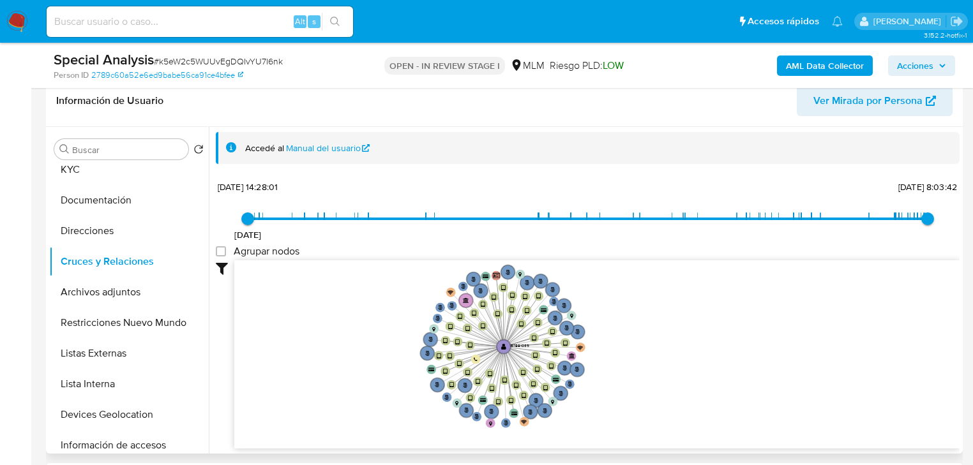
drag, startPoint x: 385, startPoint y: 295, endPoint x: 381, endPoint y: 337, distance: 42.4
click at [381, 337] on icon "user-157881039  157881039 phone-b207f30f8e0070e5d98289883473a5e5  person-2789…" at bounding box center [596, 353] width 725 height 185
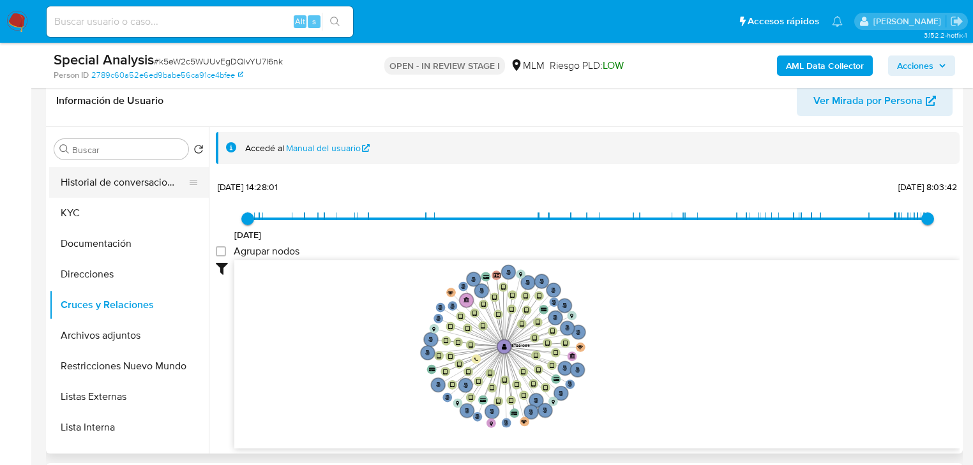
scroll to position [0, 0]
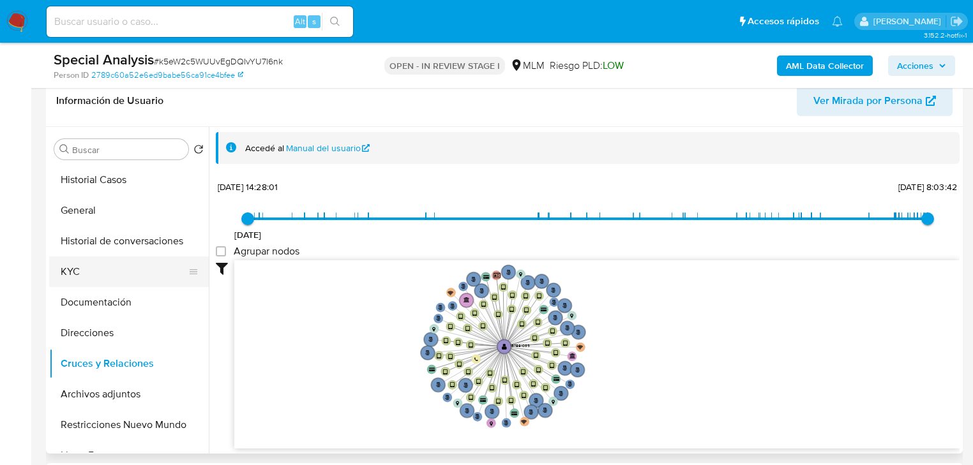
drag, startPoint x: 77, startPoint y: 272, endPoint x: 163, endPoint y: 258, distance: 87.3
click at [80, 272] on button "KYC" at bounding box center [123, 272] width 149 height 31
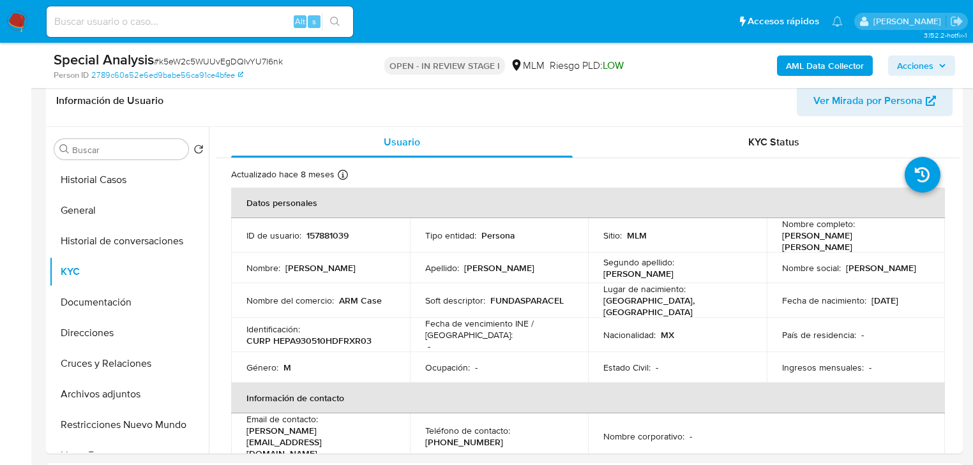
click at [49, 257] on button "KYC" at bounding box center [129, 272] width 160 height 31
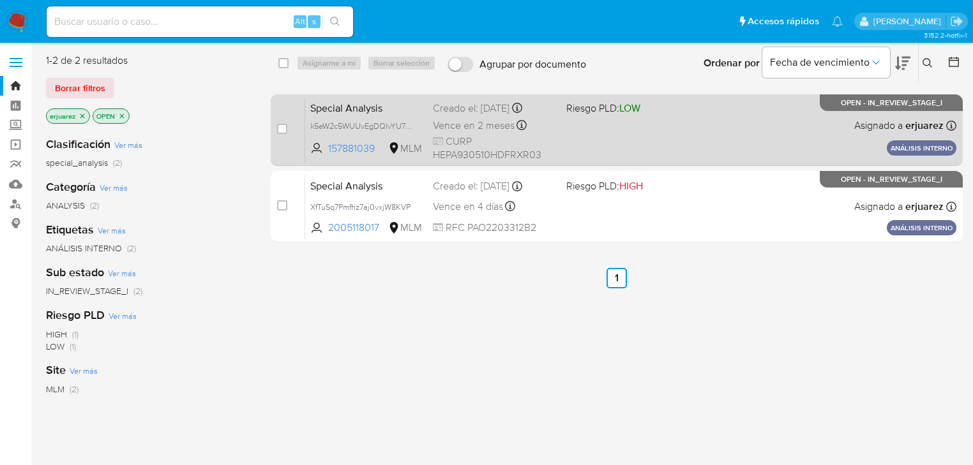
click at [722, 117] on div "Special Analysis k5eW2c5WUUvEgDQIvYU7I6nk 157881039 MLM Riesgo PLD: LOW Creado …" at bounding box center [630, 130] width 651 height 64
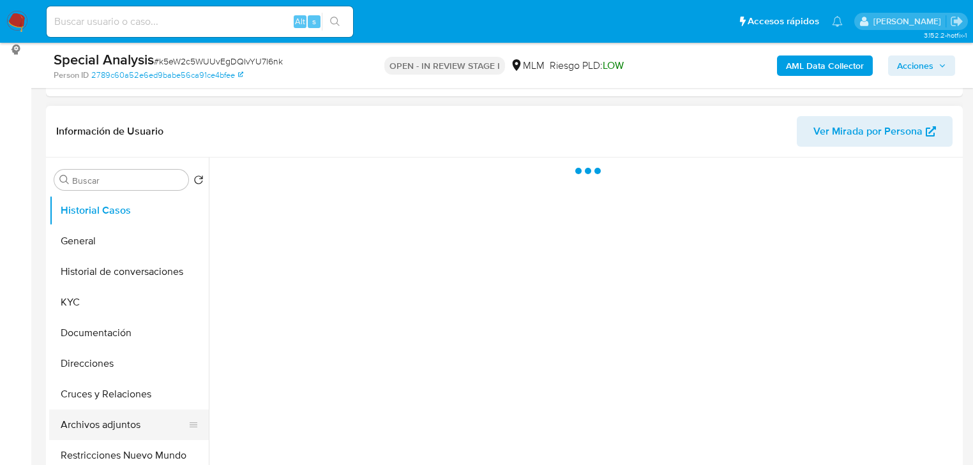
scroll to position [358, 0]
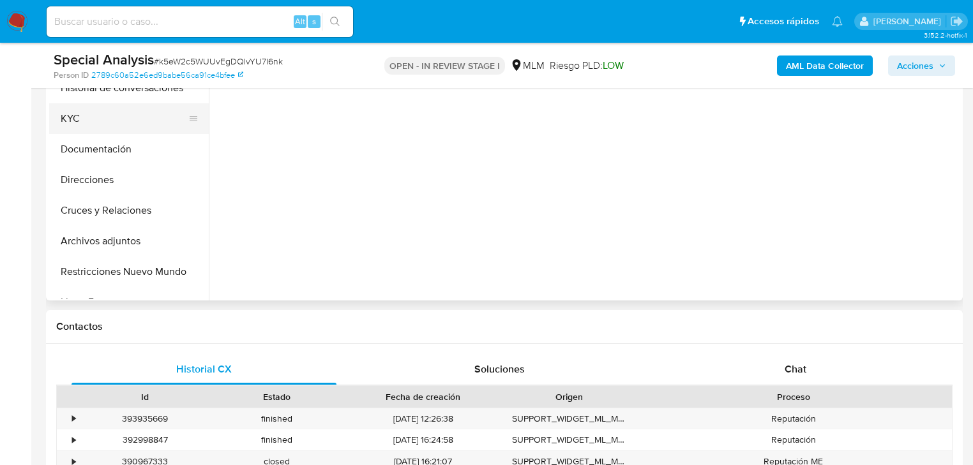
drag, startPoint x: 109, startPoint y: 121, endPoint x: 120, endPoint y: 120, distance: 11.6
click at [109, 121] on button "KYC" at bounding box center [123, 118] width 149 height 31
select select "10"
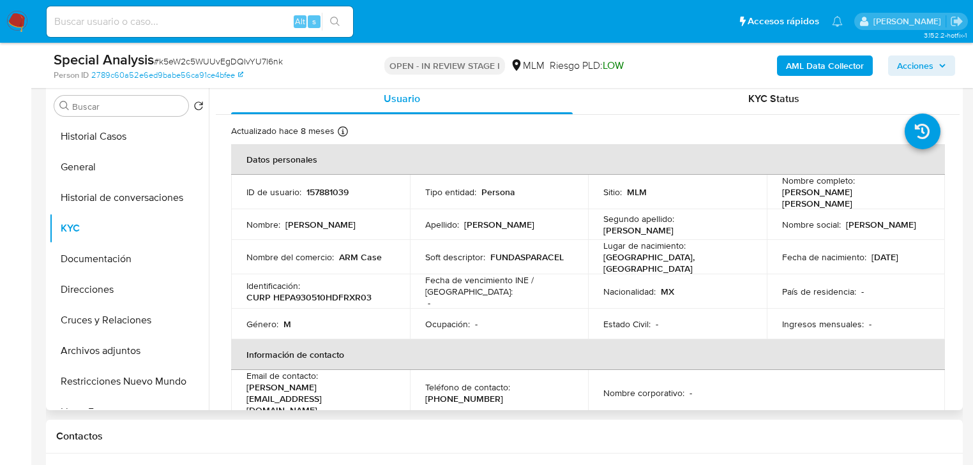
scroll to position [204, 0]
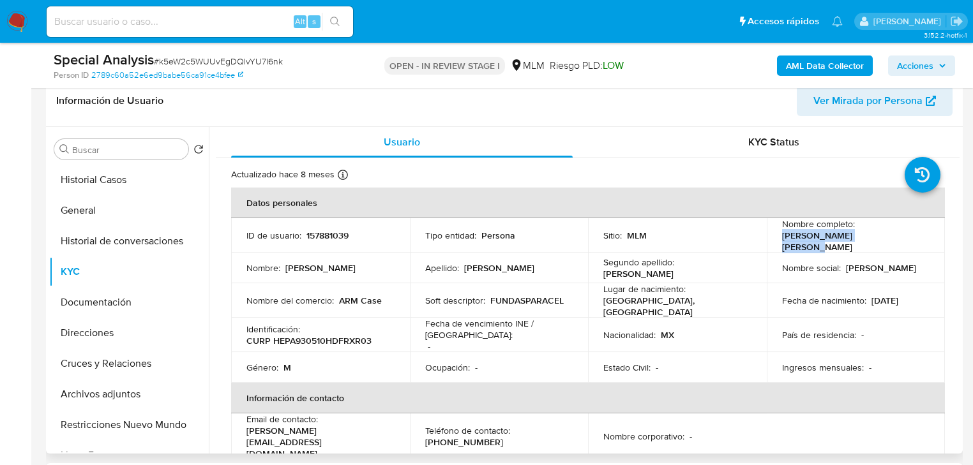
drag, startPoint x: 893, startPoint y: 234, endPoint x: 779, endPoint y: 240, distance: 114.4
click at [782, 240] on div "Nombre completo : [PERSON_NAME] [PERSON_NAME]" at bounding box center [856, 235] width 148 height 34
copy p "[PERSON_NAME] [PERSON_NAME]"
